Goal: Entertainment & Leisure: Consume media (video, audio)

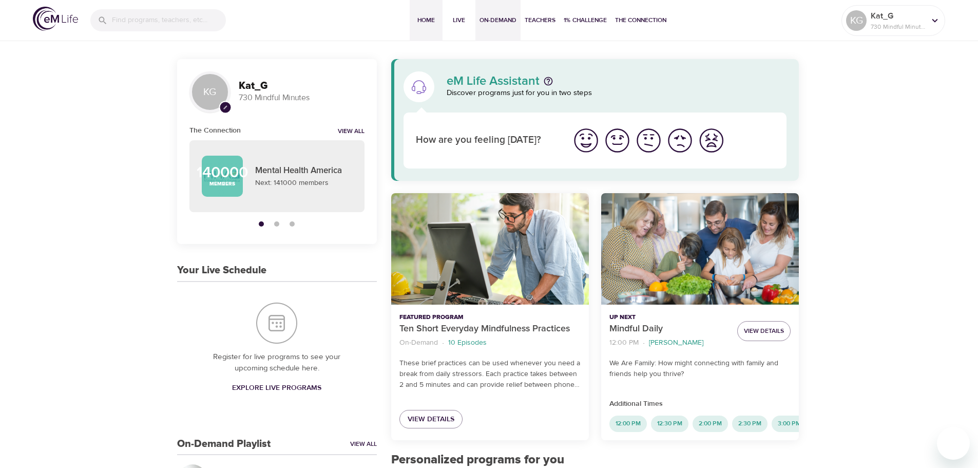
click at [504, 24] on span "On-Demand" at bounding box center [498, 20] width 37 height 11
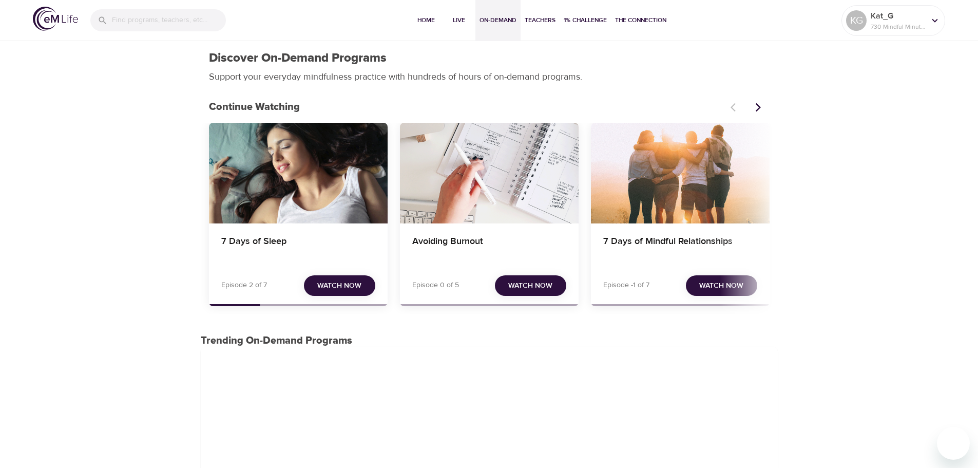
click at [341, 288] on span "Watch Now" at bounding box center [339, 285] width 44 height 13
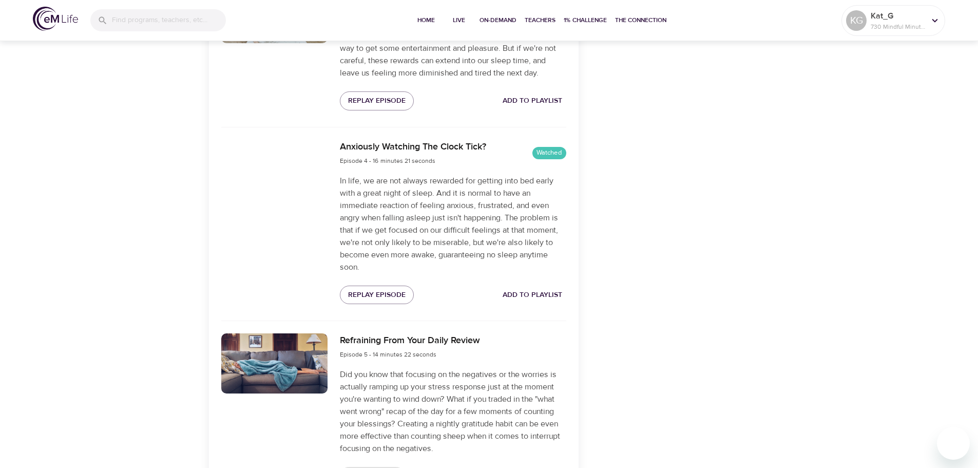
scroll to position [822, 0]
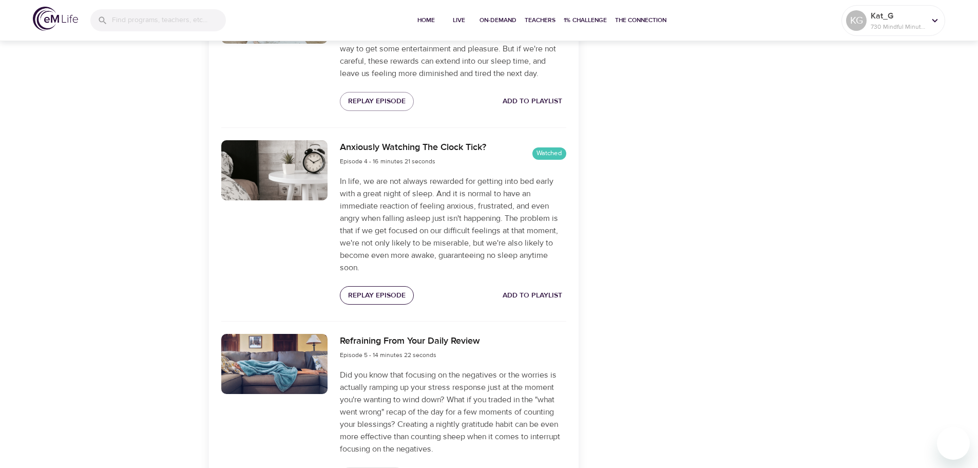
click at [377, 294] on span "Replay Episode" at bounding box center [377, 295] width 58 height 13
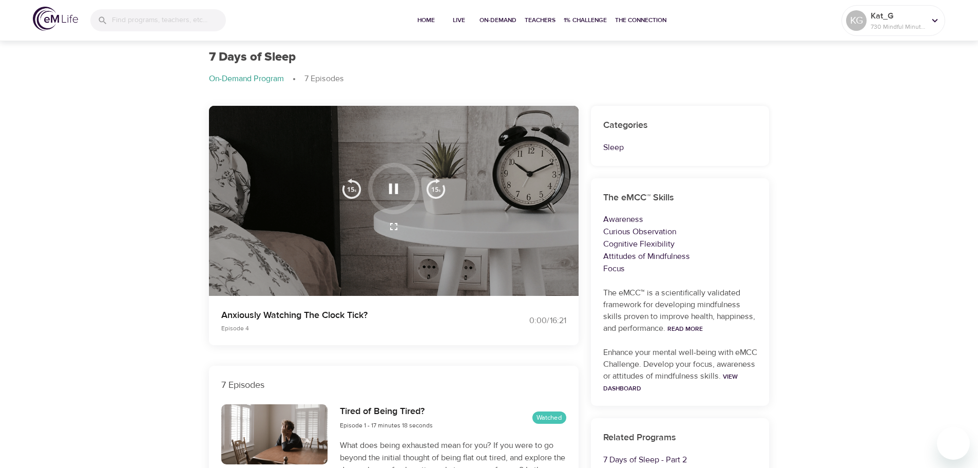
scroll to position [0, 0]
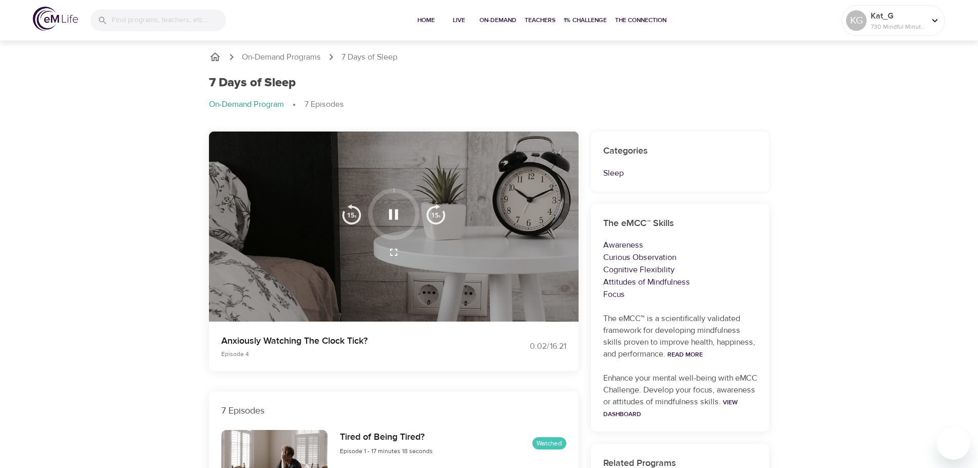
click at [392, 213] on icon "button" at bounding box center [394, 214] width 18 height 18
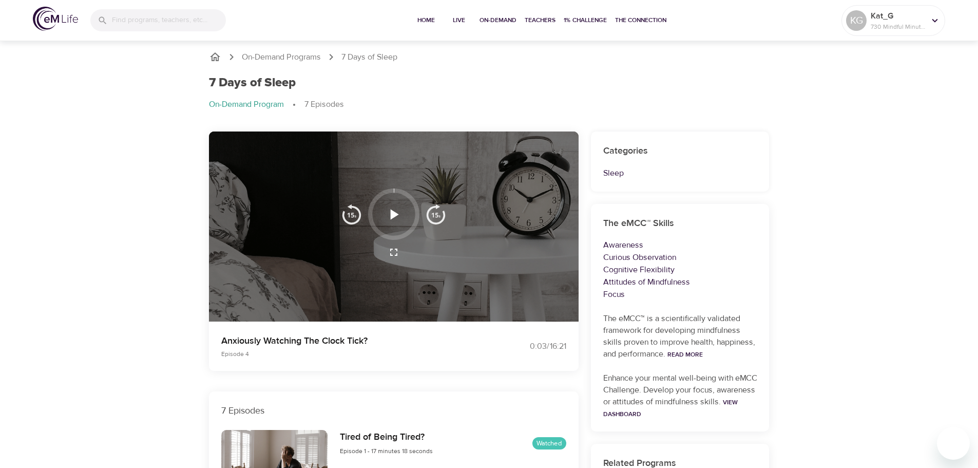
click at [393, 208] on icon "button" at bounding box center [394, 214] width 18 height 18
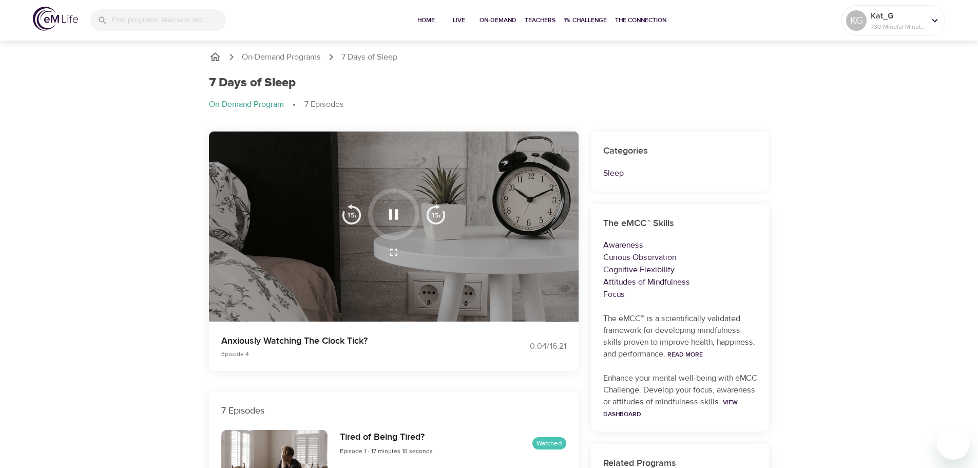
drag, startPoint x: 394, startPoint y: 189, endPoint x: 414, endPoint y: 207, distance: 26.9
click at [414, 207] on div at bounding box center [393, 213] width 51 height 51
click at [437, 216] on img "button" at bounding box center [436, 214] width 21 height 21
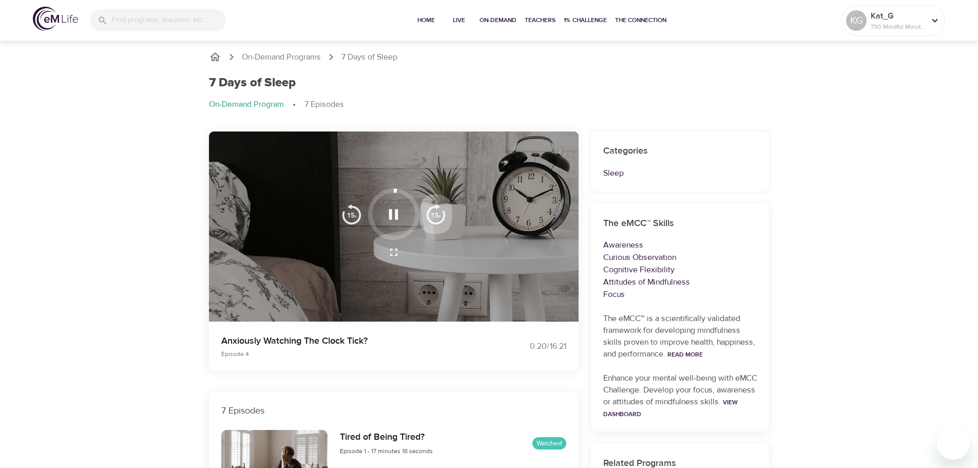
click at [438, 216] on img "button" at bounding box center [436, 214] width 21 height 21
drag, startPoint x: 403, startPoint y: 191, endPoint x: 416, endPoint y: 206, distance: 20.4
click at [416, 206] on div at bounding box center [393, 213] width 51 height 51
drag, startPoint x: 402, startPoint y: 192, endPoint x: 414, endPoint y: 236, distance: 46.0
click at [414, 236] on div at bounding box center [393, 213] width 51 height 51
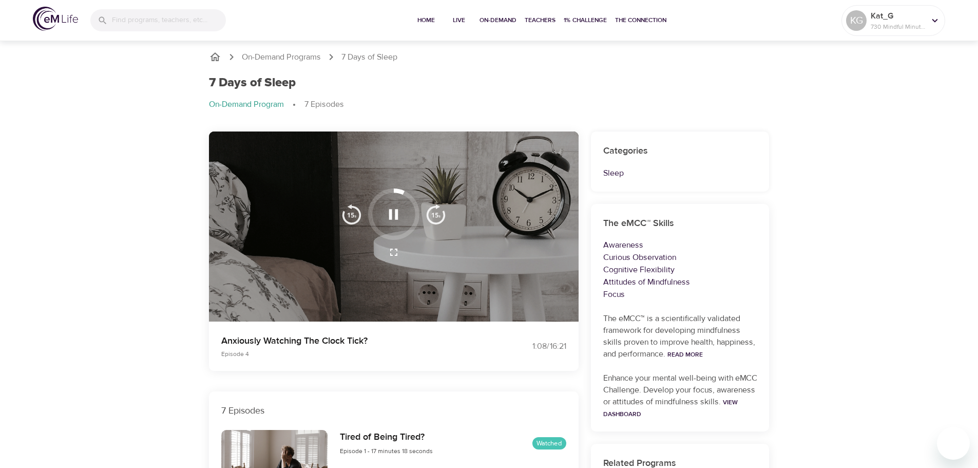
click at [398, 234] on div at bounding box center [393, 213] width 51 height 51
click at [397, 237] on div at bounding box center [393, 213] width 51 height 51
click at [431, 214] on img "button" at bounding box center [436, 214] width 21 height 21
click at [432, 214] on img "button" at bounding box center [436, 214] width 21 height 21
click at [432, 215] on img "button" at bounding box center [436, 214] width 21 height 21
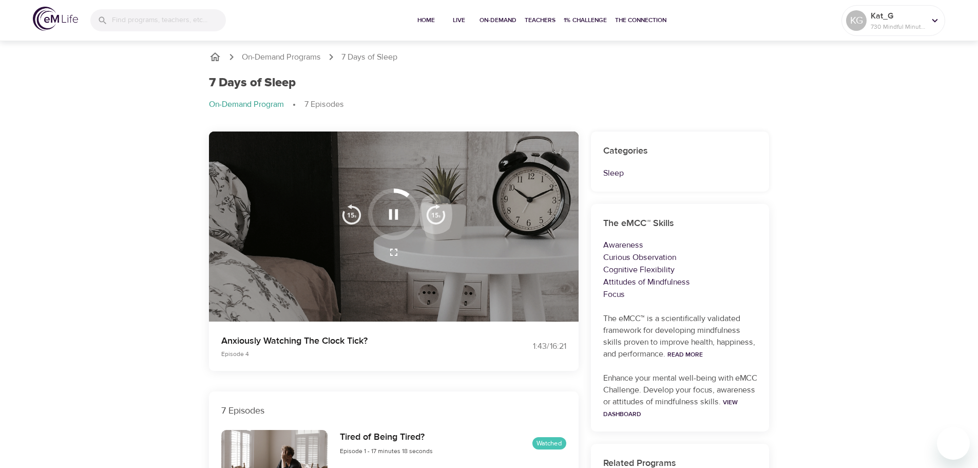
click at [432, 215] on img "button" at bounding box center [436, 214] width 21 height 21
click at [433, 216] on img "button" at bounding box center [436, 214] width 21 height 21
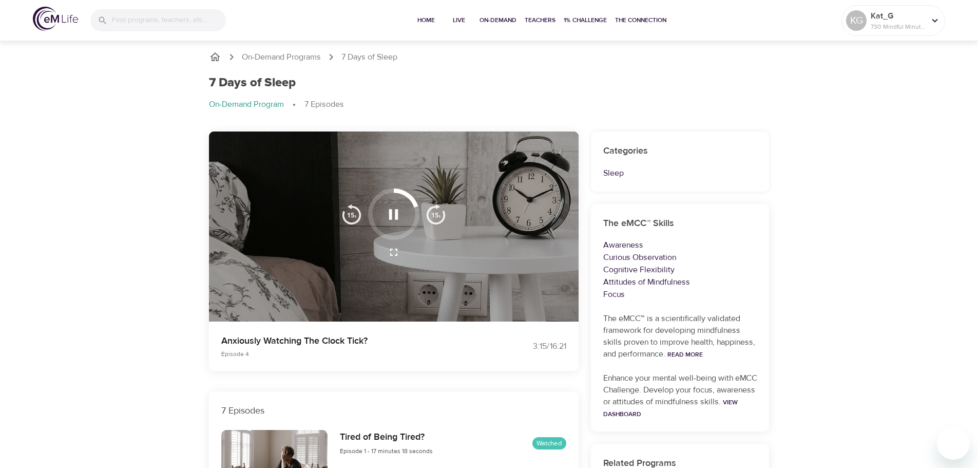
click at [433, 216] on img "button" at bounding box center [436, 214] width 21 height 21
click at [432, 215] on img "button" at bounding box center [436, 214] width 21 height 21
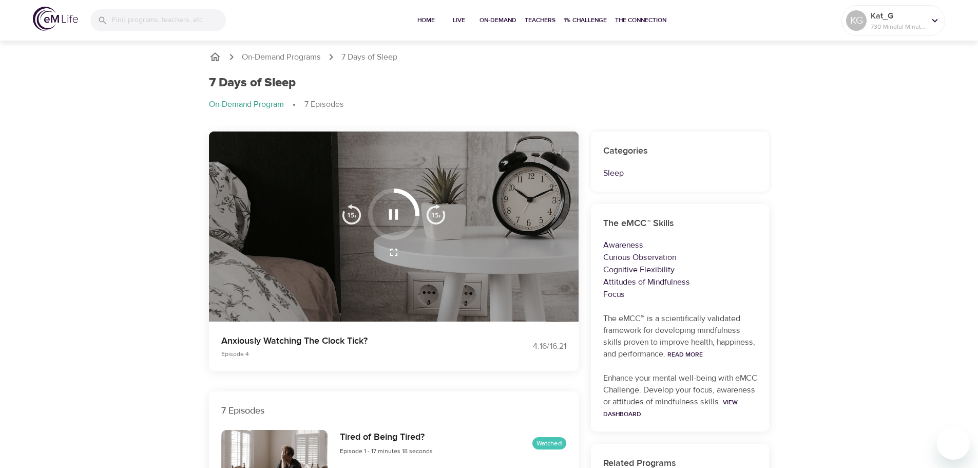
click at [432, 215] on img "button" at bounding box center [436, 214] width 21 height 21
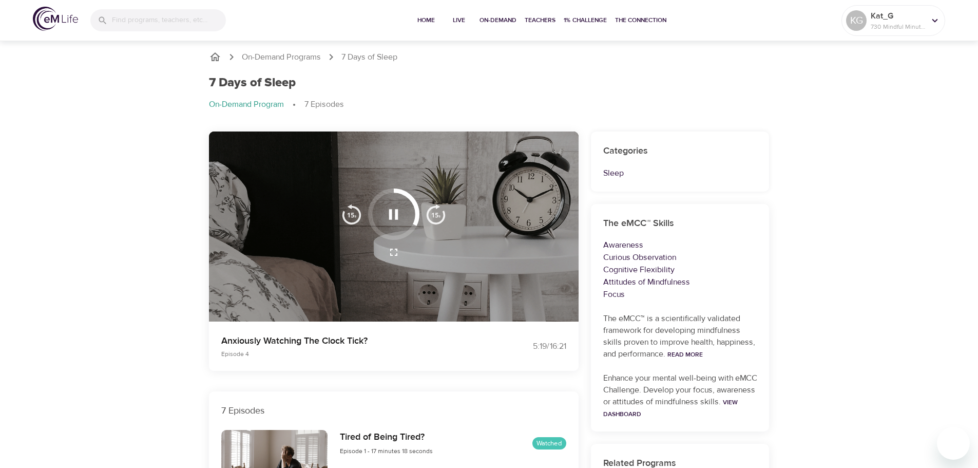
click at [432, 215] on img "button" at bounding box center [436, 214] width 21 height 21
click at [397, 252] on icon "button" at bounding box center [394, 252] width 12 height 12
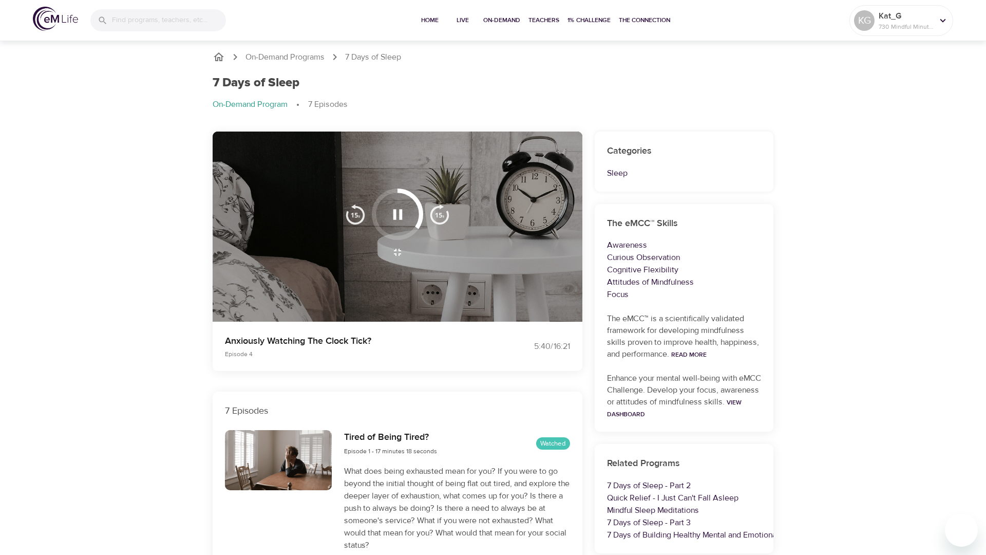
drag, startPoint x: 488, startPoint y: 304, endPoint x: 488, endPoint y: 242, distance: 62.1
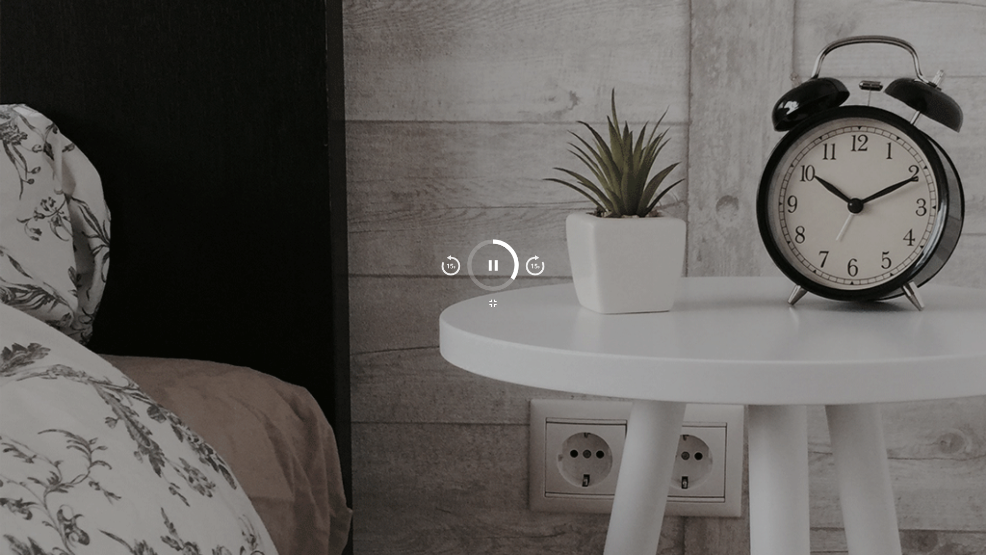
click at [488, 304] on icon "button" at bounding box center [493, 303] width 12 height 12
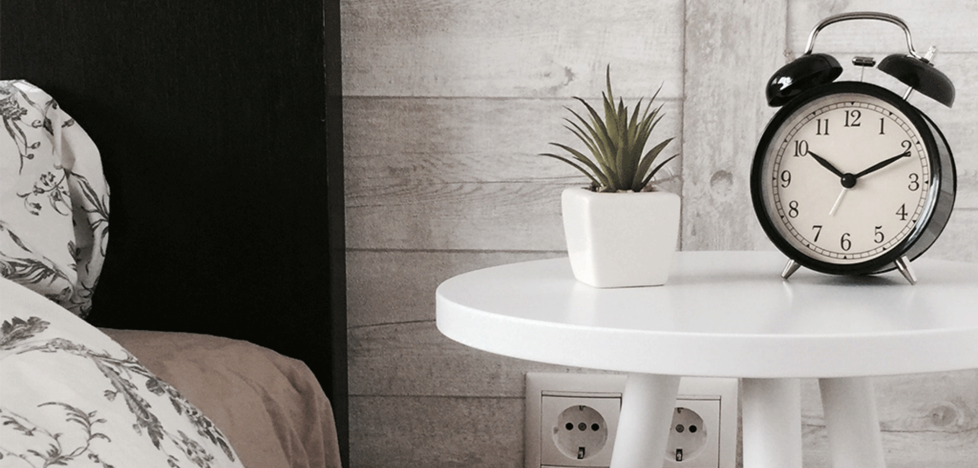
click at [880, 25] on p "730 Mindful Minutes" at bounding box center [898, 26] width 54 height 9
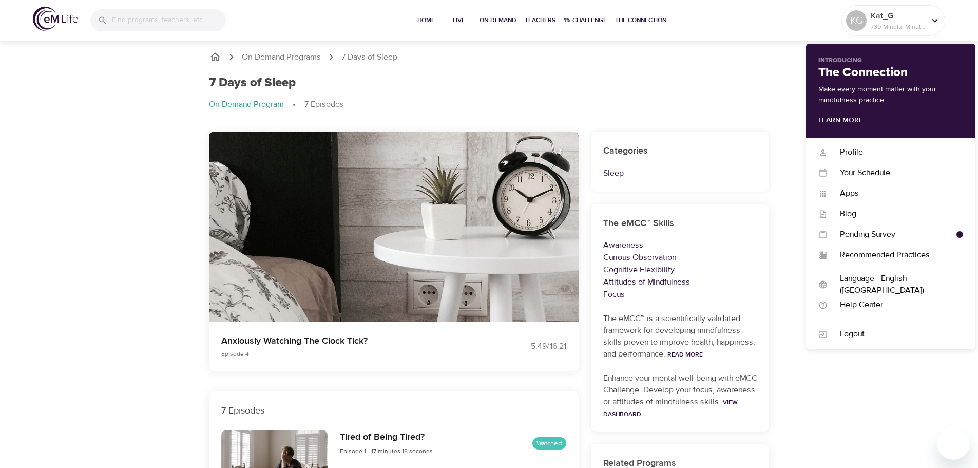
click at [719, 99] on ol "On-Demand Program 7 Episodes" at bounding box center [489, 105] width 561 height 12
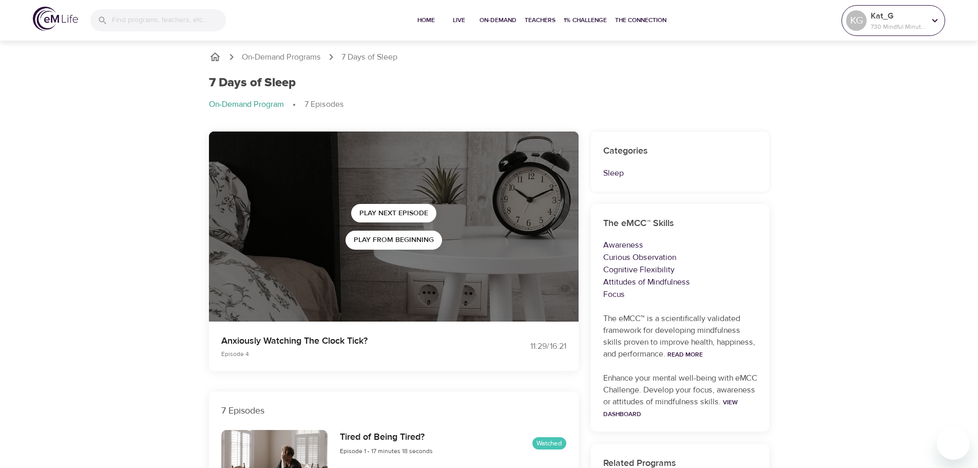
click at [886, 18] on p "Kat_G" at bounding box center [898, 16] width 54 height 12
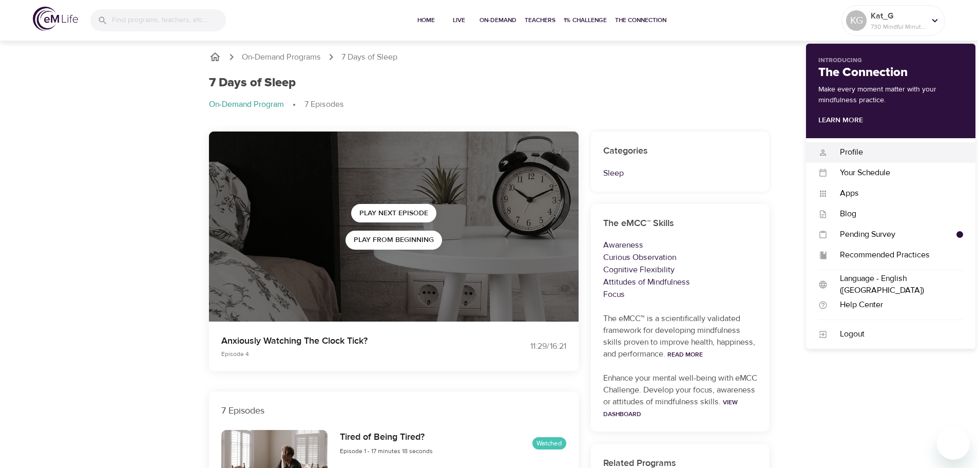
click at [862, 150] on div "Profile" at bounding box center [896, 152] width 136 height 12
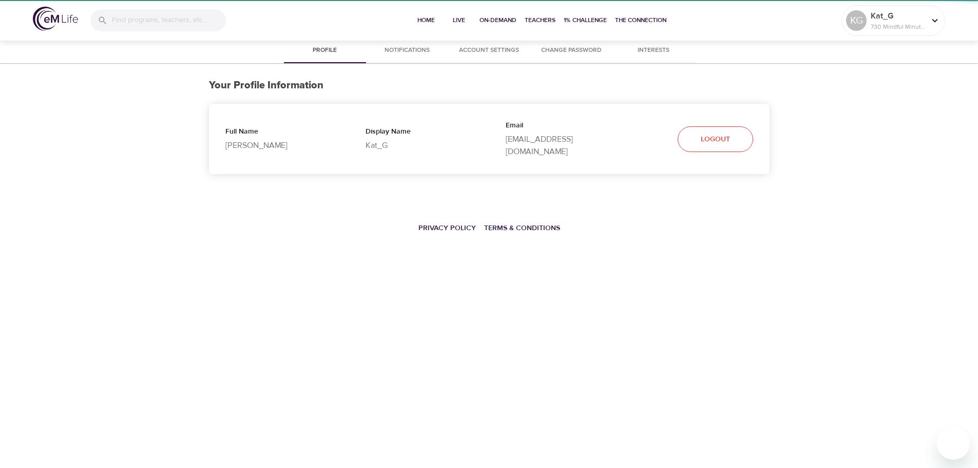
select select "10"
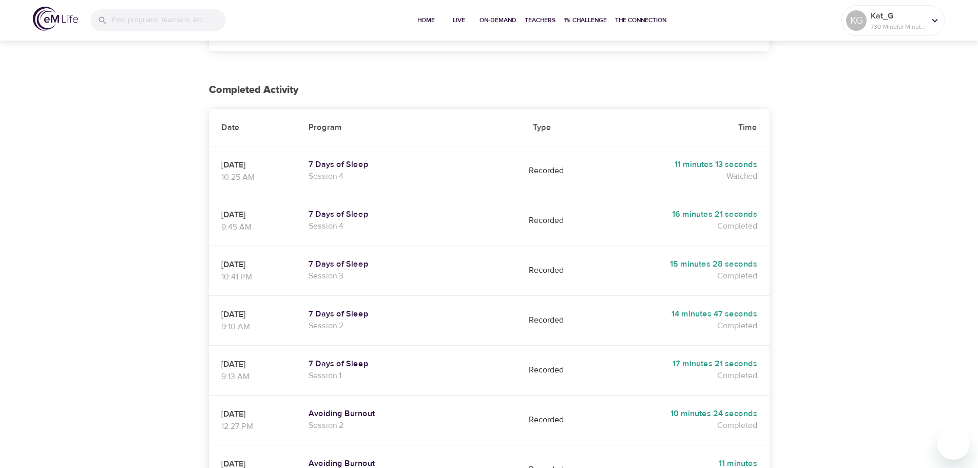
scroll to position [104, 0]
